Goal: Register for event/course

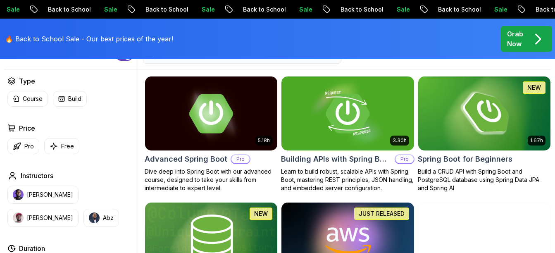
scroll to position [233, 0]
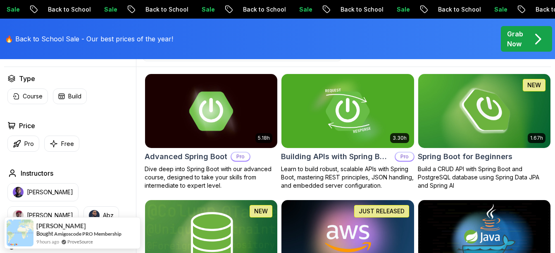
click at [480, 133] on img at bounding box center [484, 111] width 139 height 78
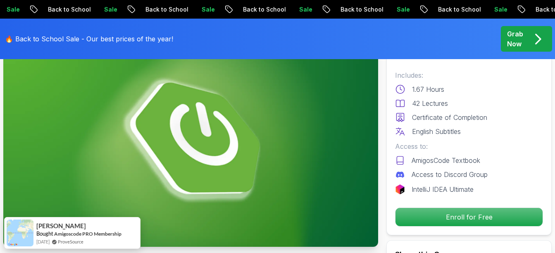
scroll to position [76, 0]
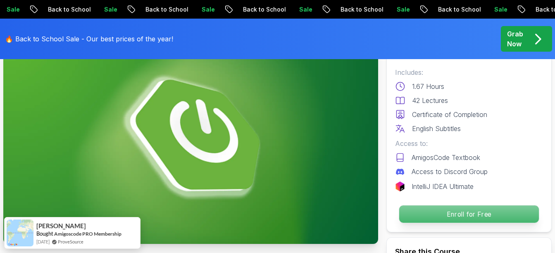
click at [420, 206] on p "Enroll for Free" at bounding box center [469, 213] width 140 height 17
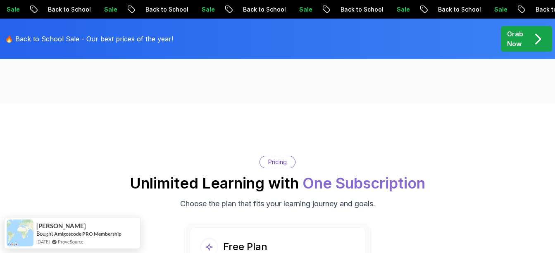
scroll to position [1697, 0]
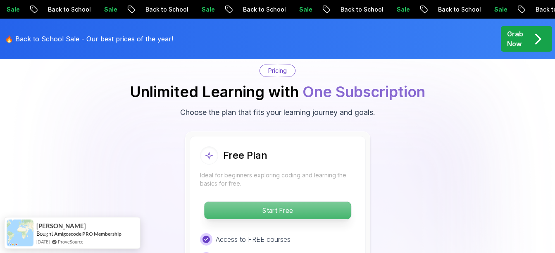
click at [293, 202] on p "Start Free" at bounding box center [277, 210] width 147 height 17
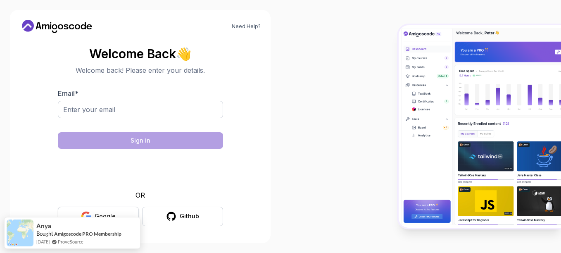
click at [126, 207] on button "Google" at bounding box center [98, 215] width 81 height 19
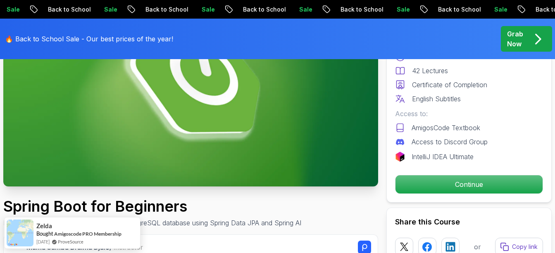
scroll to position [133, 0]
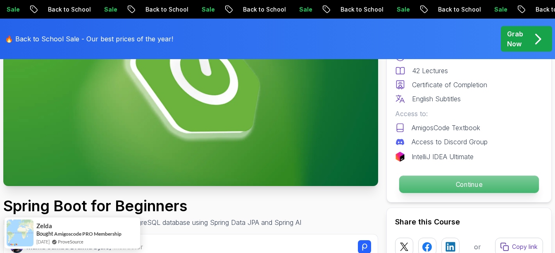
click at [421, 183] on p "Continue" at bounding box center [469, 184] width 140 height 17
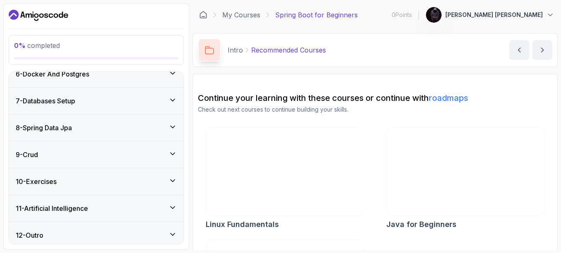
scroll to position [219, 0]
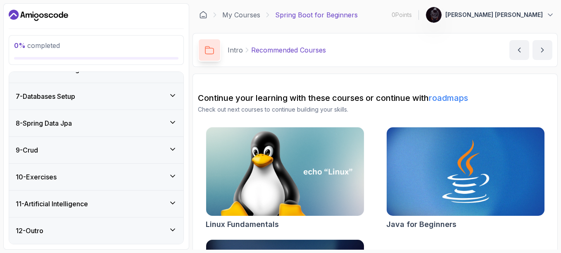
click at [171, 200] on icon at bounding box center [172, 203] width 8 height 8
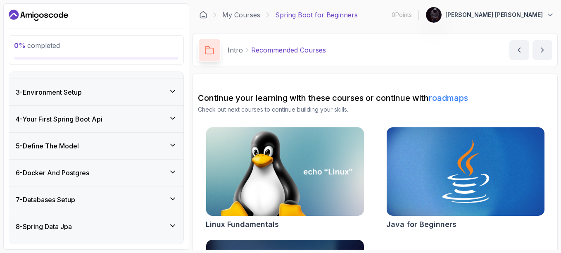
scroll to position [0, 0]
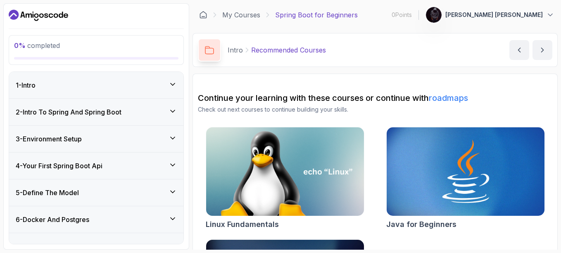
click at [170, 82] on icon at bounding box center [172, 84] width 8 height 8
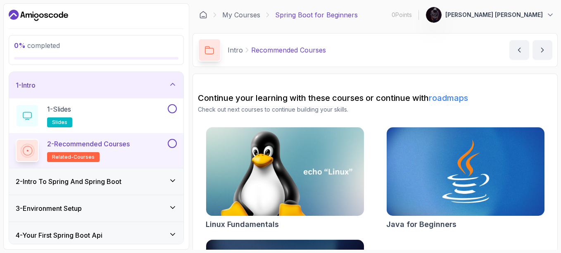
click at [178, 180] on div "2 - Intro To Spring And Spring Boot" at bounding box center [96, 181] width 174 height 26
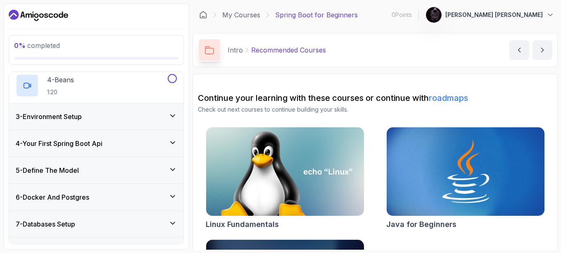
scroll to position [162, 0]
click at [169, 139] on icon at bounding box center [172, 142] width 8 height 8
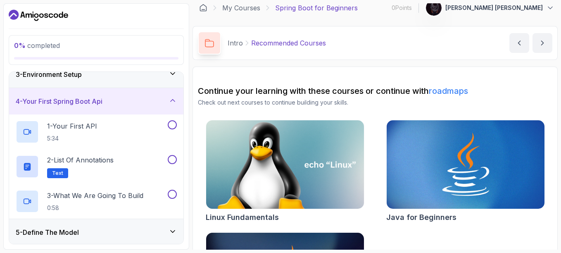
scroll to position [0, 0]
